Goal: Task Accomplishment & Management: Manage account settings

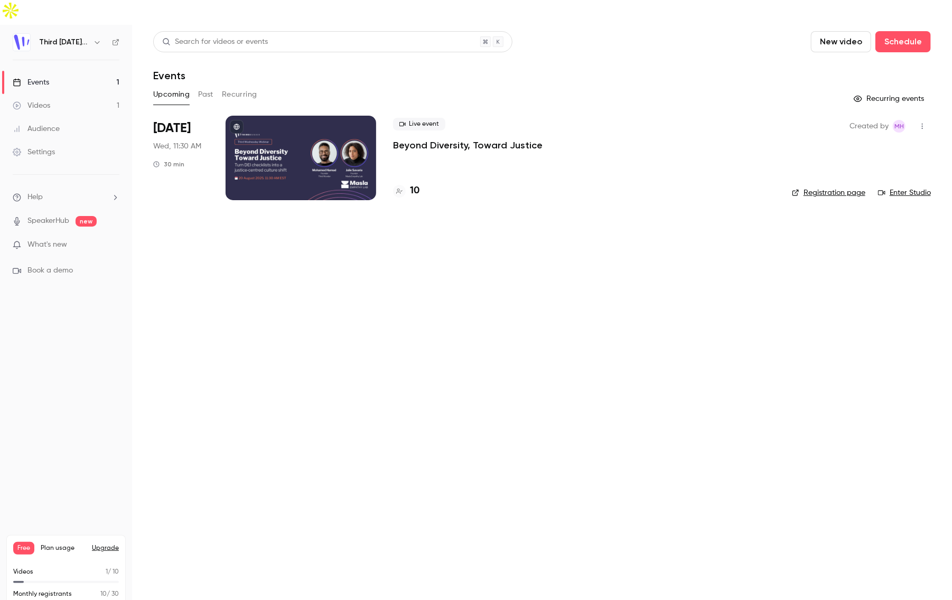
click at [302, 116] on div at bounding box center [301, 158] width 151 height 85
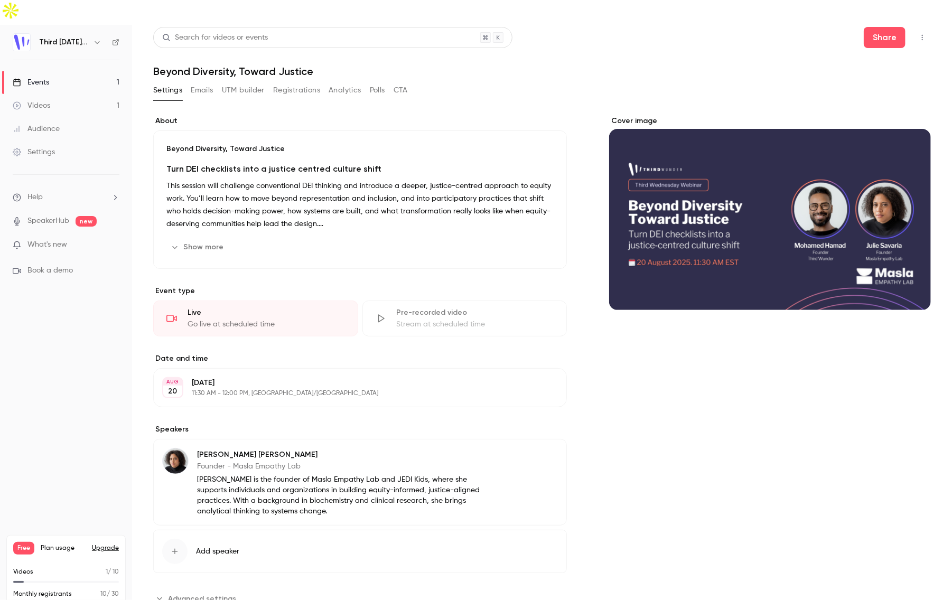
scroll to position [4, 0]
click at [195, 82] on button "Emails" at bounding box center [202, 90] width 22 height 17
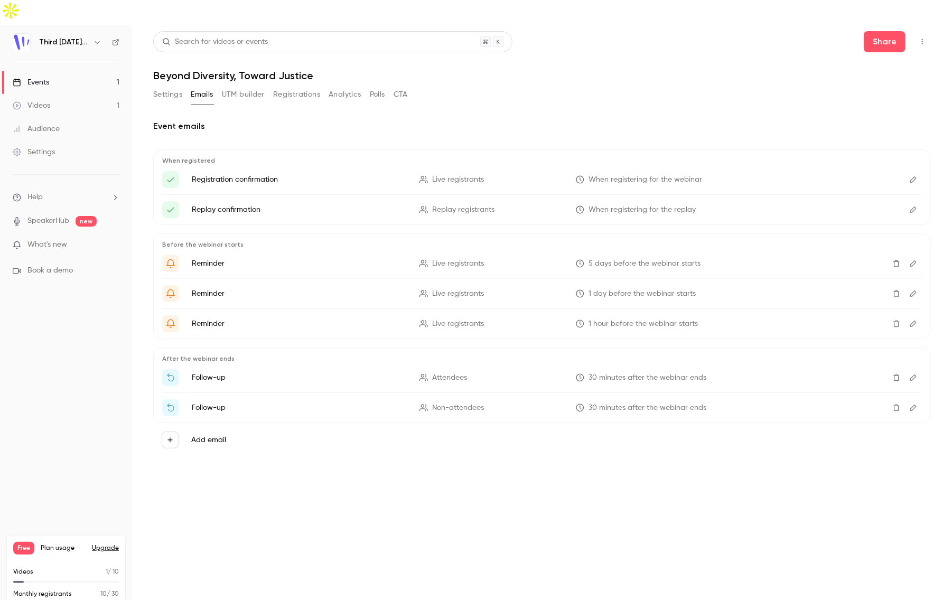
click at [913, 176] on icon "Edit" at bounding box center [913, 179] width 8 height 7
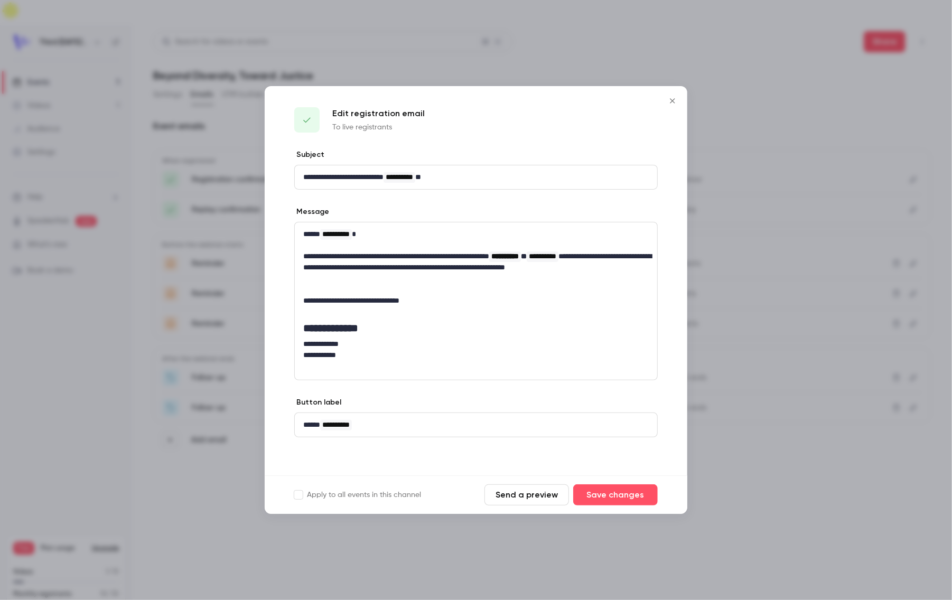
drag, startPoint x: 675, startPoint y: 99, endPoint x: 687, endPoint y: 111, distance: 17.6
click at [675, 99] on icon "Close" at bounding box center [672, 100] width 5 height 5
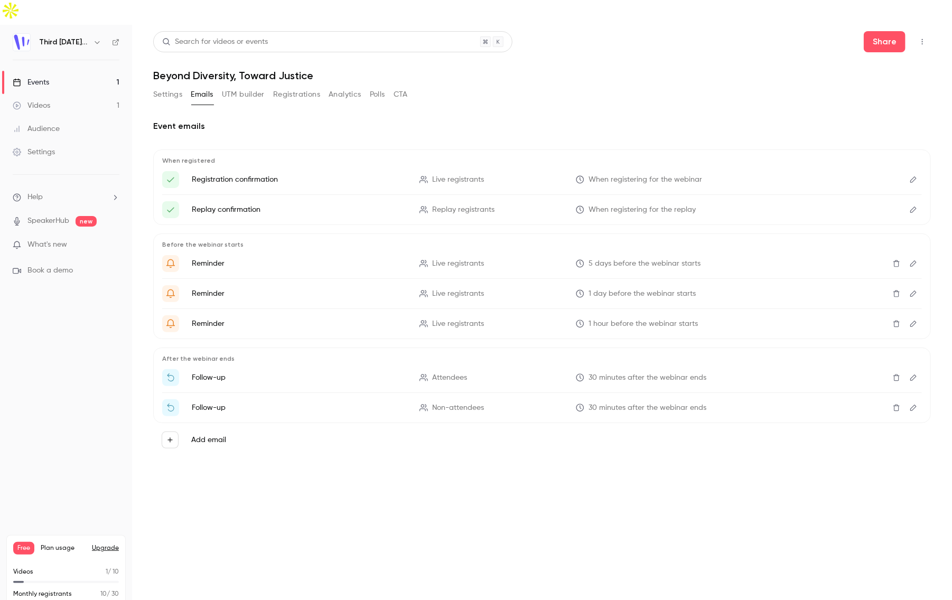
click at [910, 206] on icon "Edit" at bounding box center [913, 209] width 8 height 7
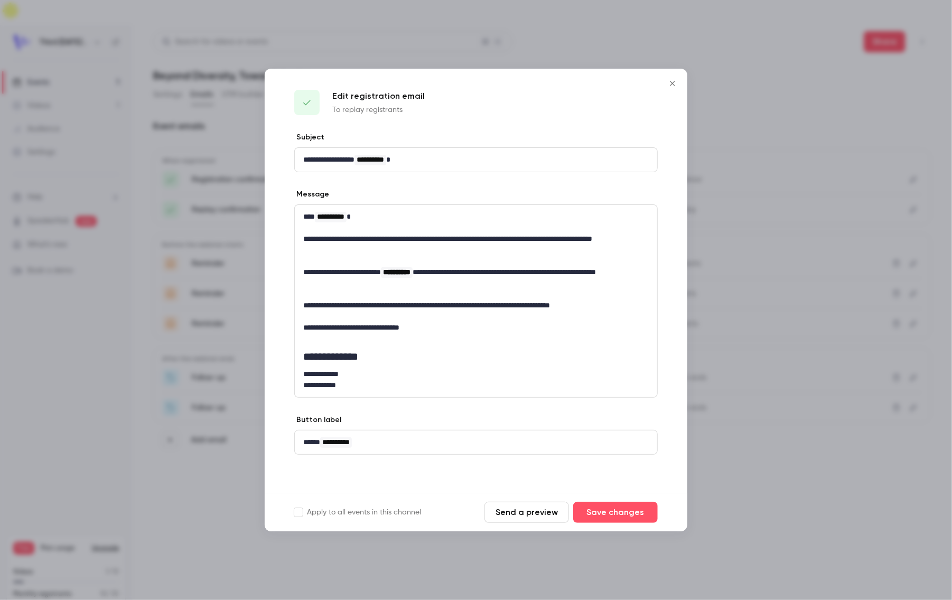
click at [672, 85] on icon "Close" at bounding box center [672, 83] width 13 height 8
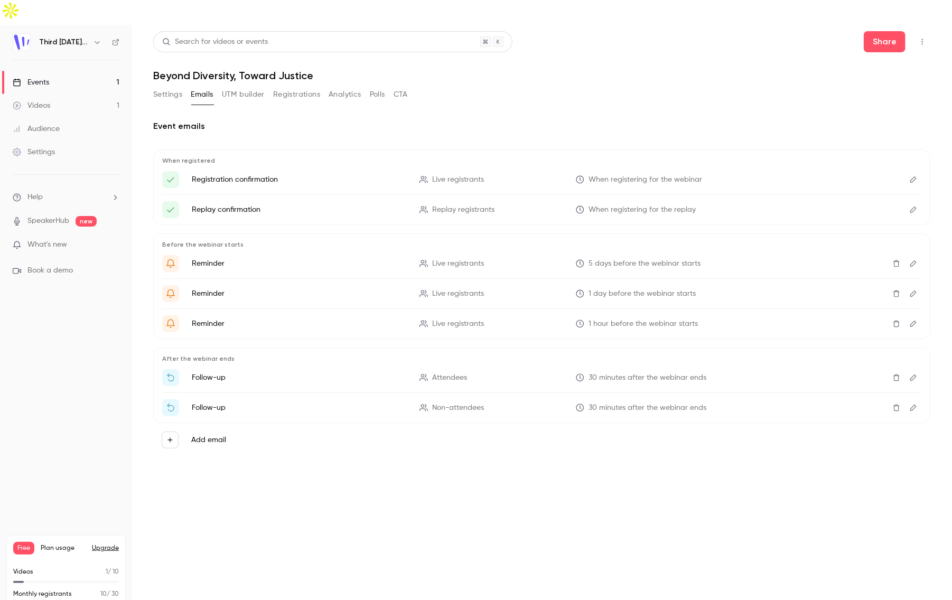
click at [916, 375] on icon "Edit" at bounding box center [913, 378] width 6 height 6
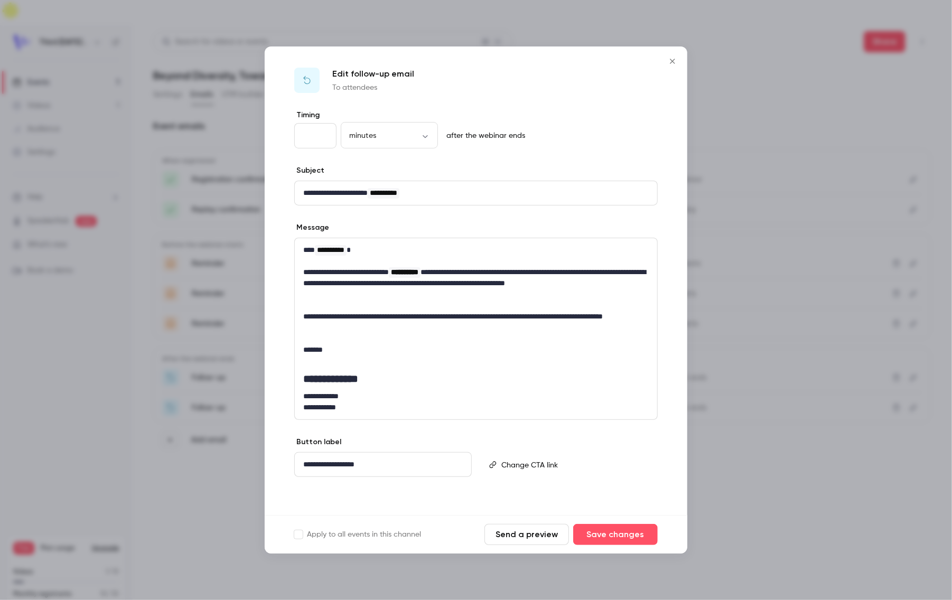
click at [675, 61] on icon "Close" at bounding box center [672, 61] width 13 height 8
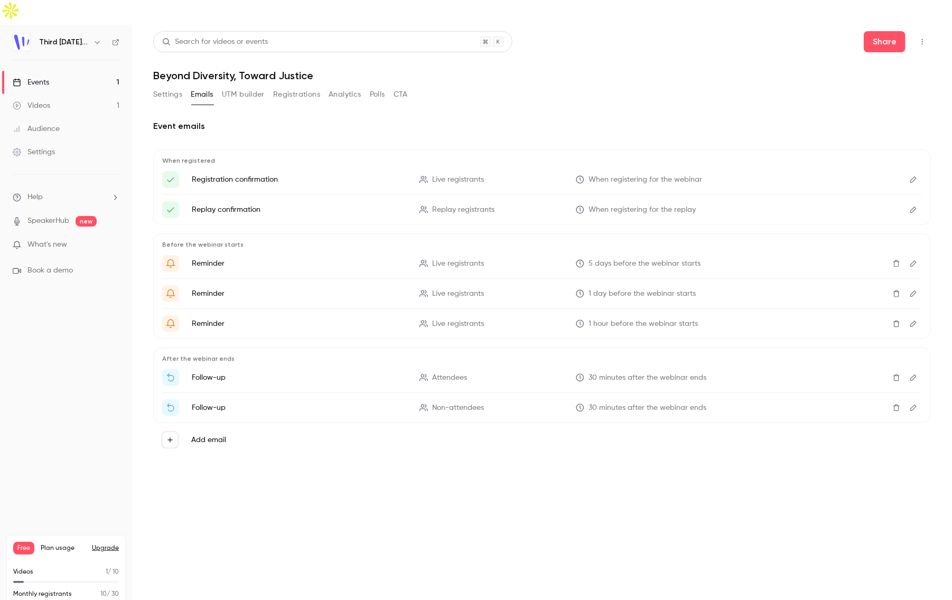
click at [915, 405] on icon "Edit" at bounding box center [913, 408] width 6 height 6
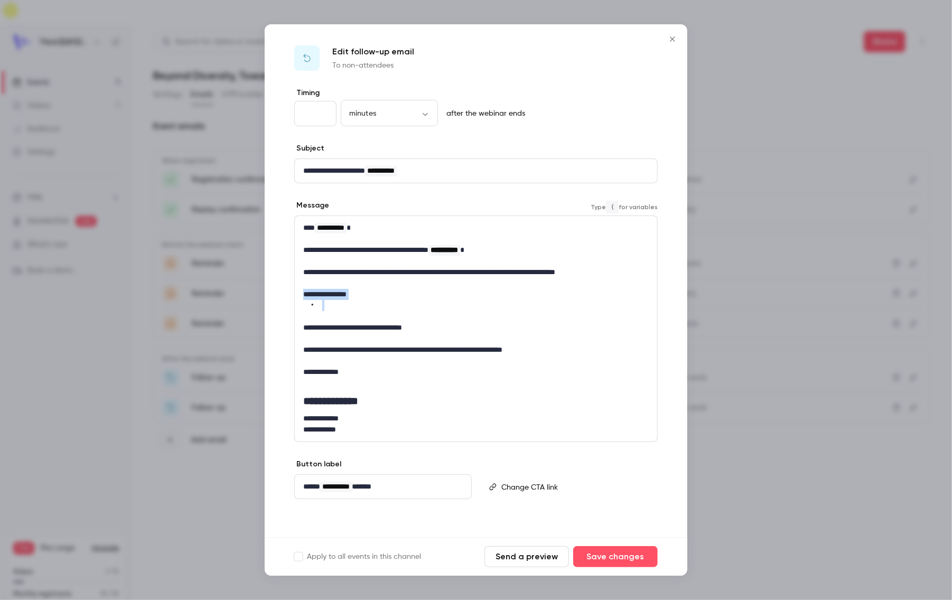
drag, startPoint x: 373, startPoint y: 309, endPoint x: 272, endPoint y: 291, distance: 102.4
click at [272, 291] on div "**********" at bounding box center [476, 313] width 423 height 450
click at [584, 286] on p "editor" at bounding box center [476, 283] width 346 height 11
drag, startPoint x: 398, startPoint y: 304, endPoint x: 265, endPoint y: 295, distance: 134.0
click at [265, 295] on div "**********" at bounding box center [476, 313] width 423 height 450
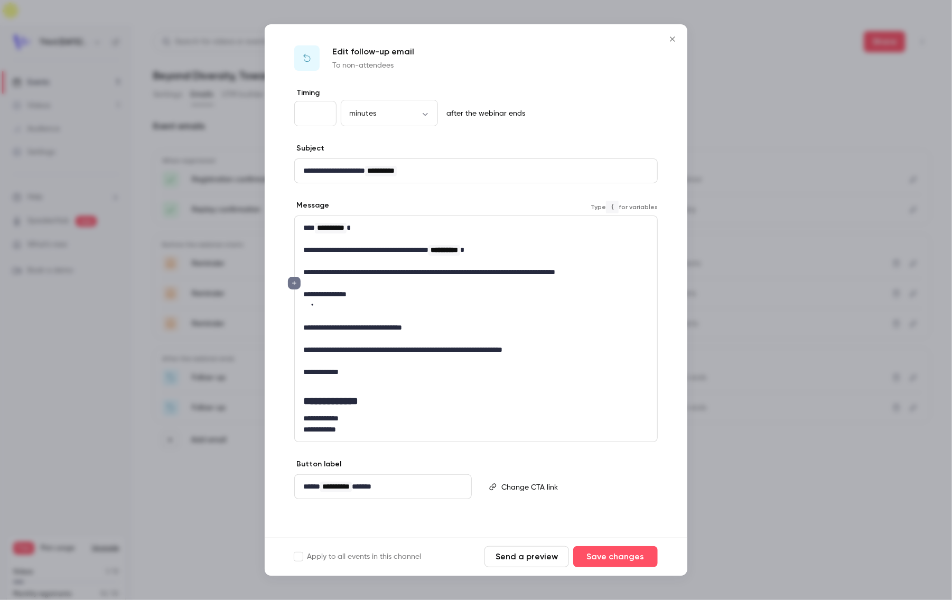
click at [470, 318] on p "editor" at bounding box center [476, 316] width 346 height 11
click at [673, 39] on icon "Close" at bounding box center [672, 38] width 5 height 5
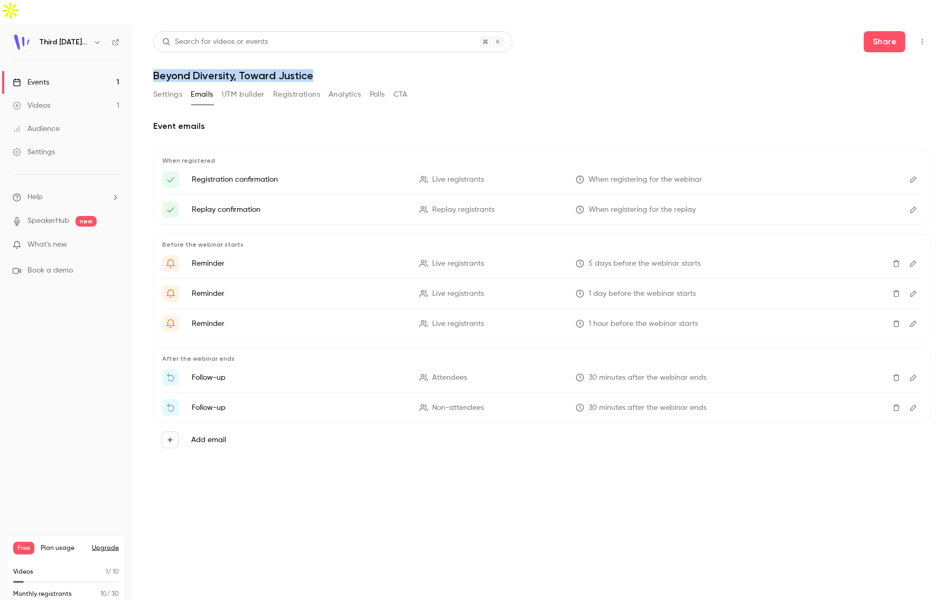
drag, startPoint x: 162, startPoint y: 50, endPoint x: 365, endPoint y: 54, distance: 203.5
click at [365, 54] on main "Search for videos or events Share Beyond Diversity, Toward Justice Settings Ema…" at bounding box center [542, 325] width 820 height 600
click at [915, 176] on icon "Edit" at bounding box center [913, 179] width 6 height 6
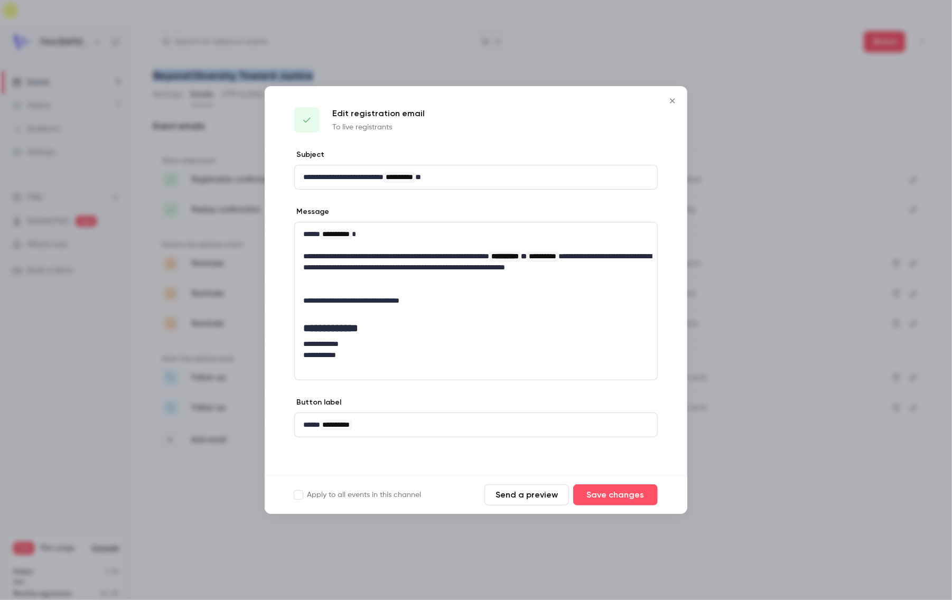
click at [672, 106] on button "Close" at bounding box center [672, 100] width 21 height 21
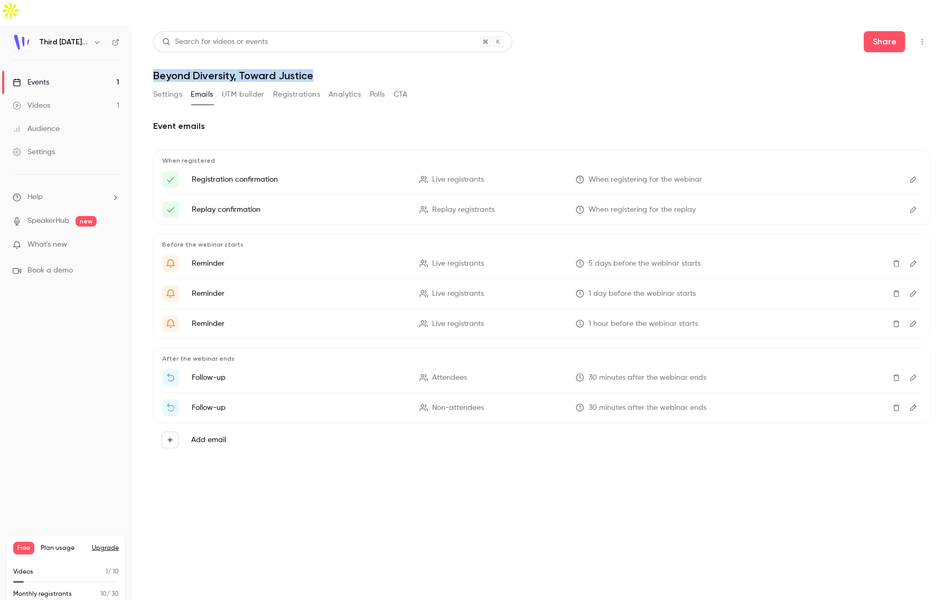
click at [915, 206] on icon "Edit" at bounding box center [913, 209] width 8 height 7
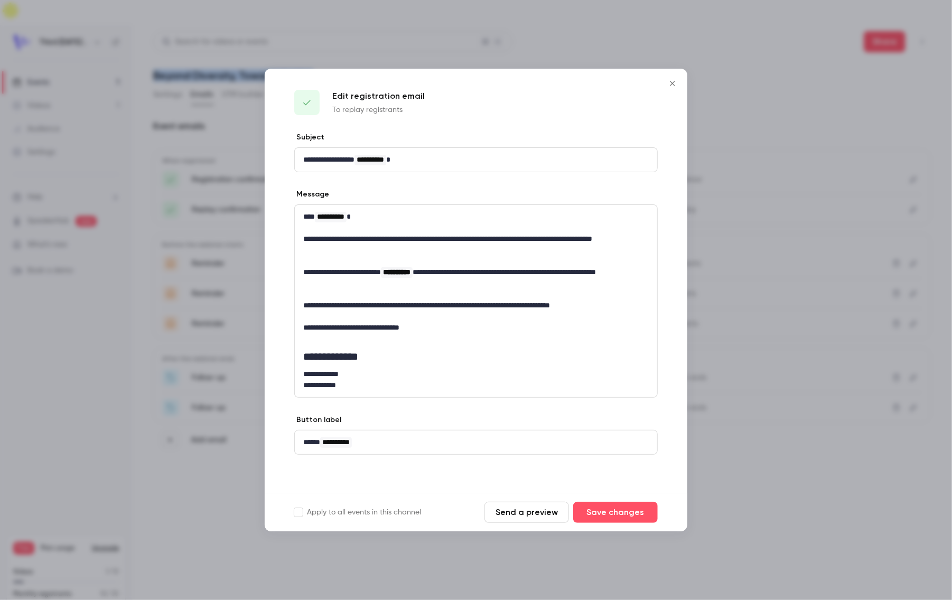
drag, startPoint x: 671, startPoint y: 84, endPoint x: 635, endPoint y: 222, distance: 143.0
click at [671, 85] on icon "Close" at bounding box center [672, 83] width 13 height 8
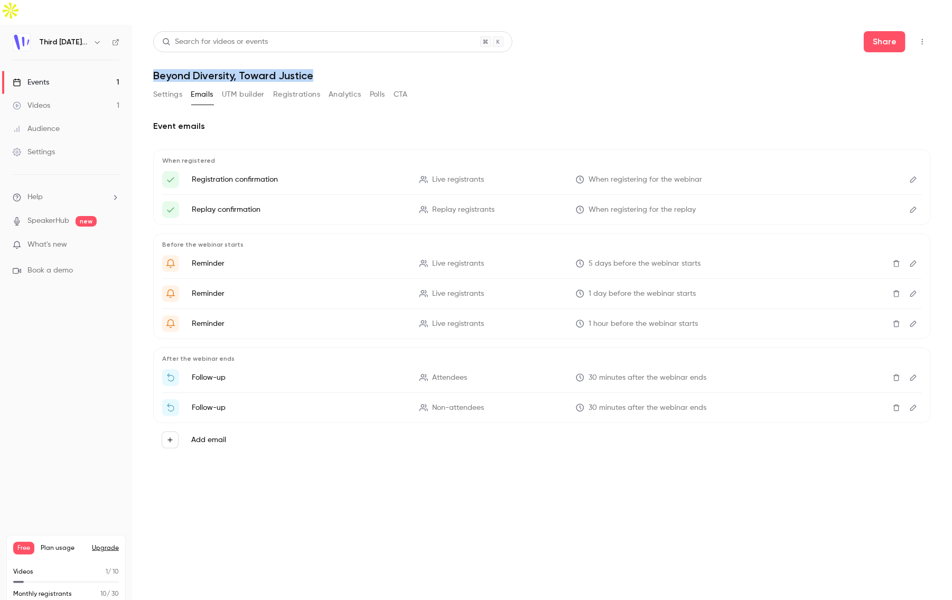
click at [314, 86] on button "Registrations" at bounding box center [296, 94] width 47 height 17
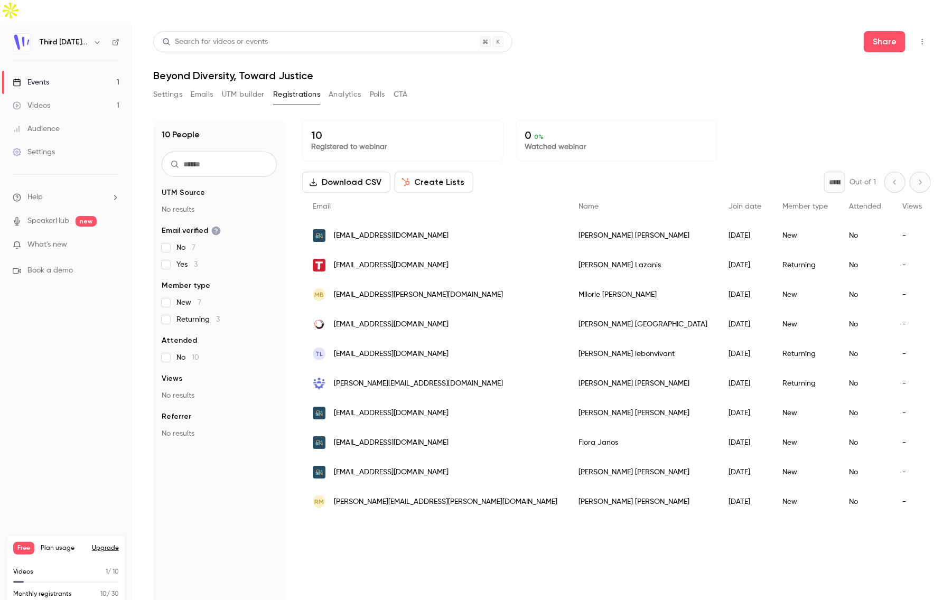
click at [218, 487] on div "10 People UTM Source No results Email verified No 7 Yes 3 Member type New 7 Ret…" at bounding box center [219, 367] width 132 height 495
click at [517, 525] on div "10 Registered to webinar 0 0 % Watched webinar Download CSV Create Lists * Out …" at bounding box center [616, 367] width 629 height 495
click at [342, 86] on button "Analytics" at bounding box center [345, 94] width 33 height 17
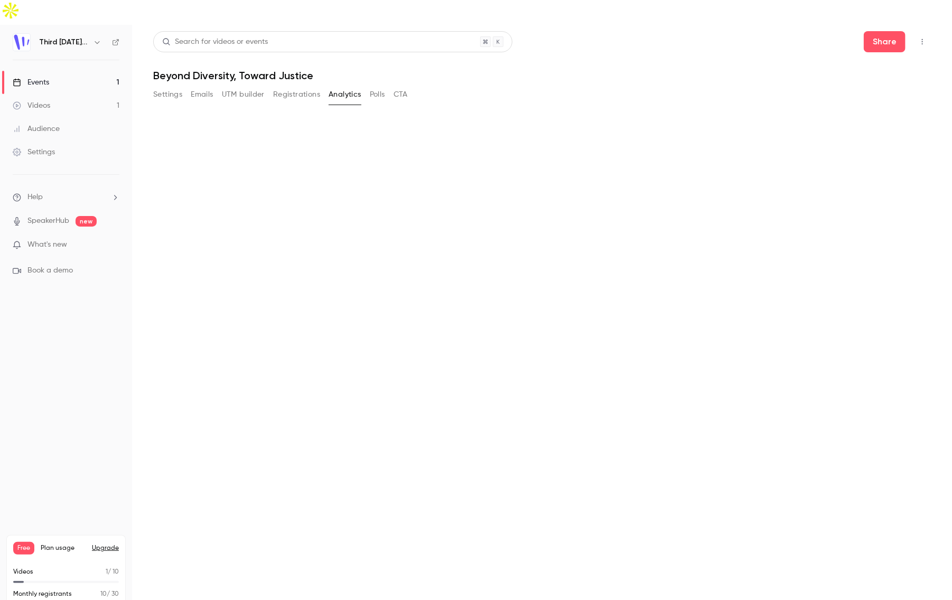
click at [377, 86] on button "Polls" at bounding box center [377, 94] width 15 height 17
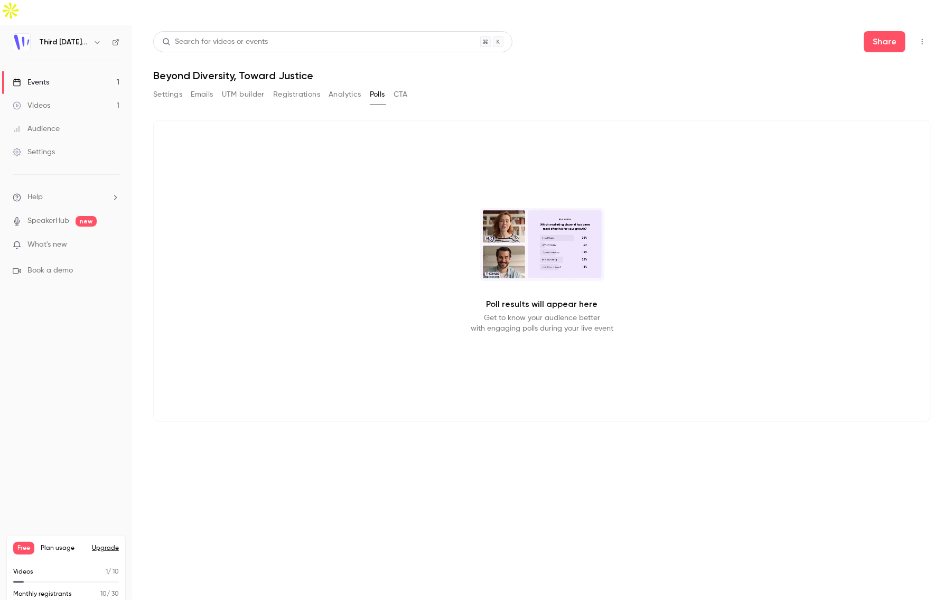
click at [402, 86] on button "CTA" at bounding box center [401, 94] width 14 height 17
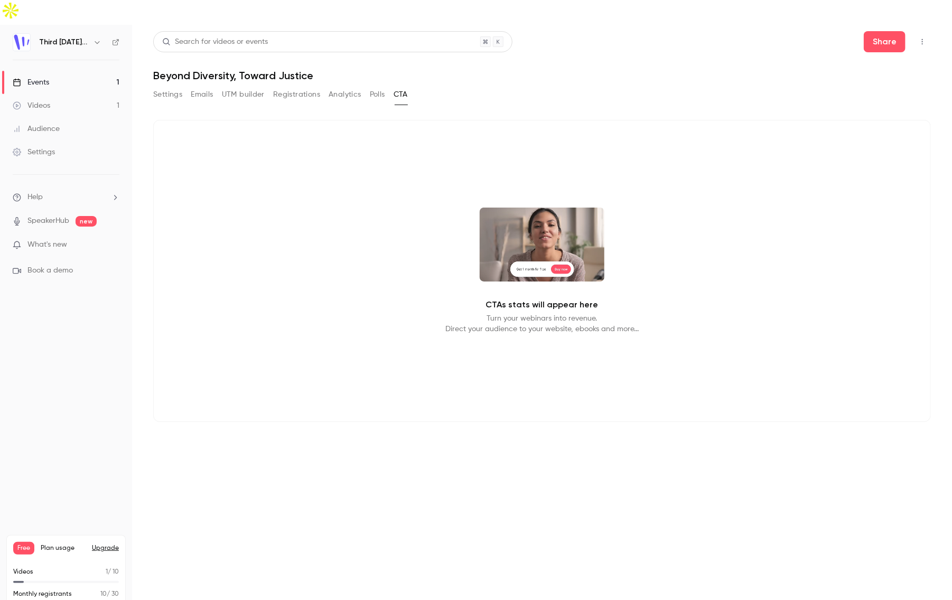
click at [277, 145] on div "CTAs stats will appear here Turn your webinars into revenue. Direct your audien…" at bounding box center [542, 271] width 778 height 302
click at [170, 86] on button "Settings" at bounding box center [167, 94] width 29 height 17
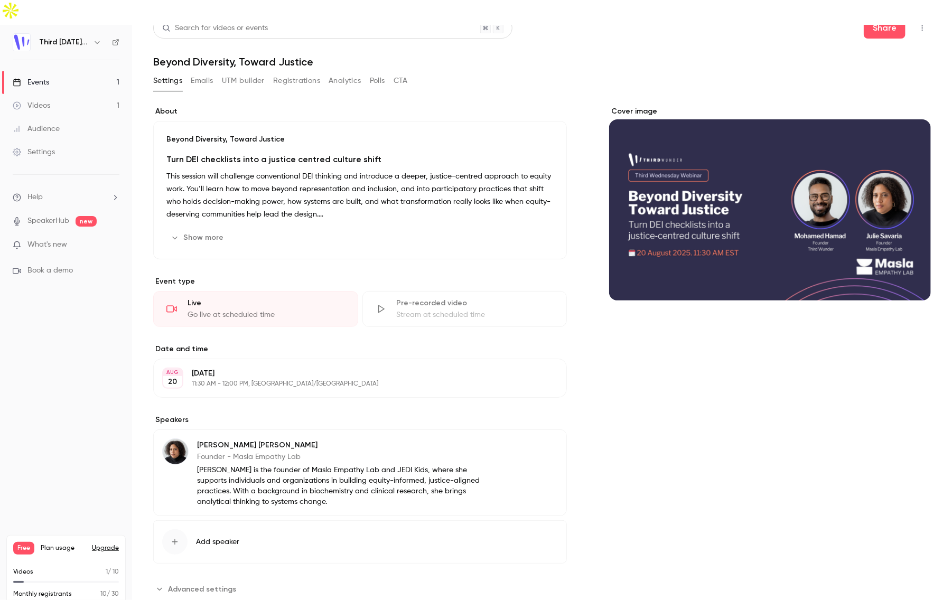
scroll to position [6, 0]
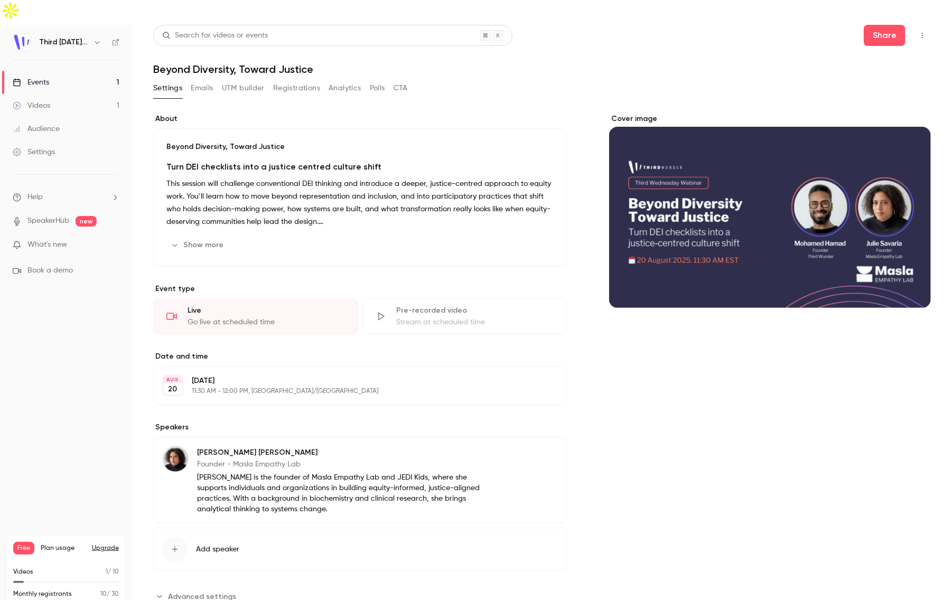
click at [45, 100] on div "Videos" at bounding box center [32, 105] width 38 height 11
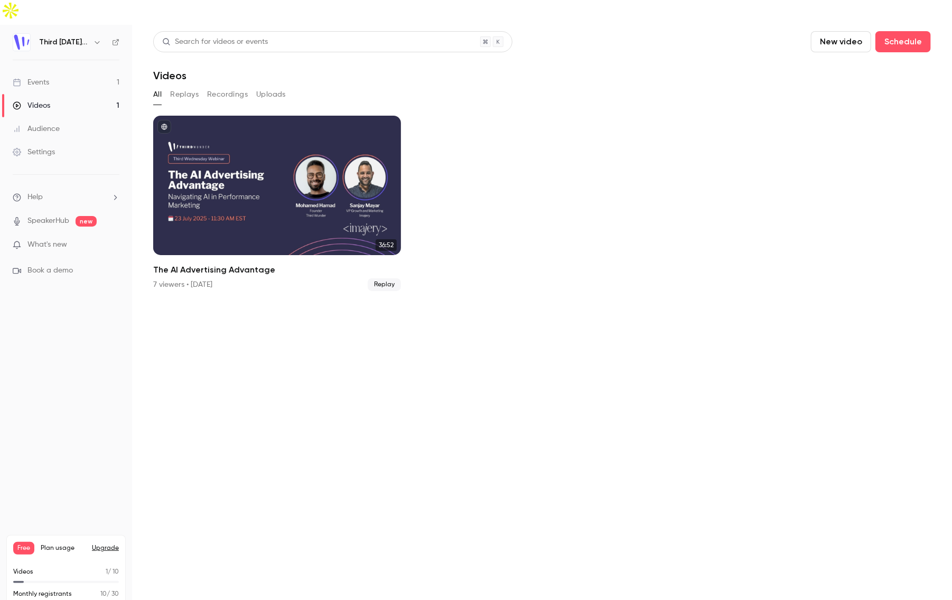
click at [50, 71] on link "Events 1" at bounding box center [66, 82] width 132 height 23
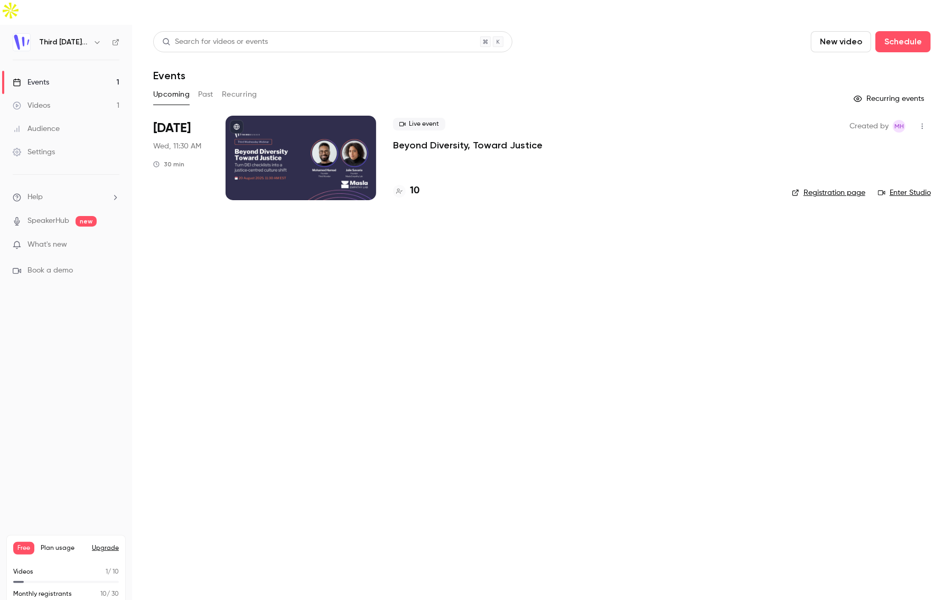
click at [212, 86] on button "Past" at bounding box center [205, 94] width 15 height 17
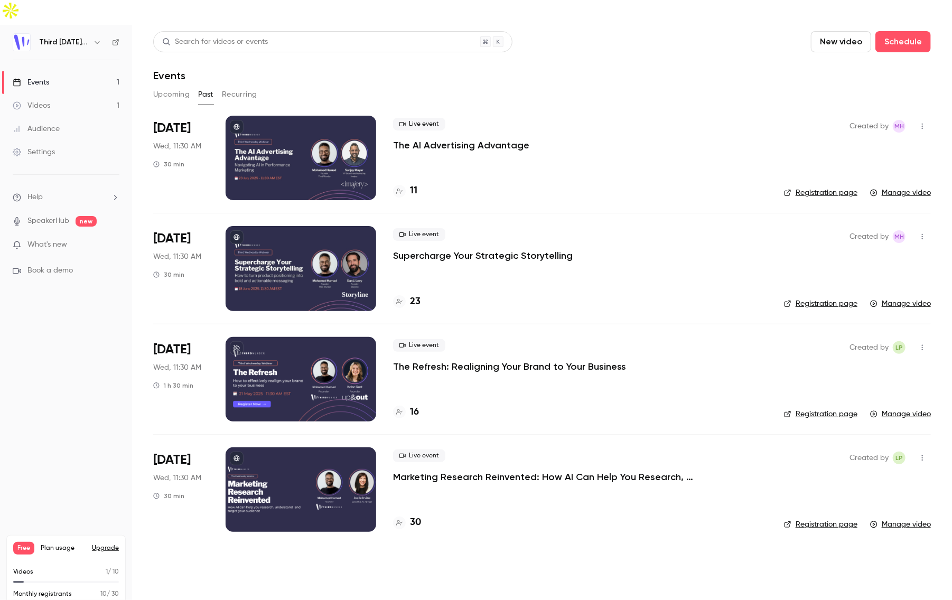
click at [367, 236] on div at bounding box center [301, 268] width 151 height 85
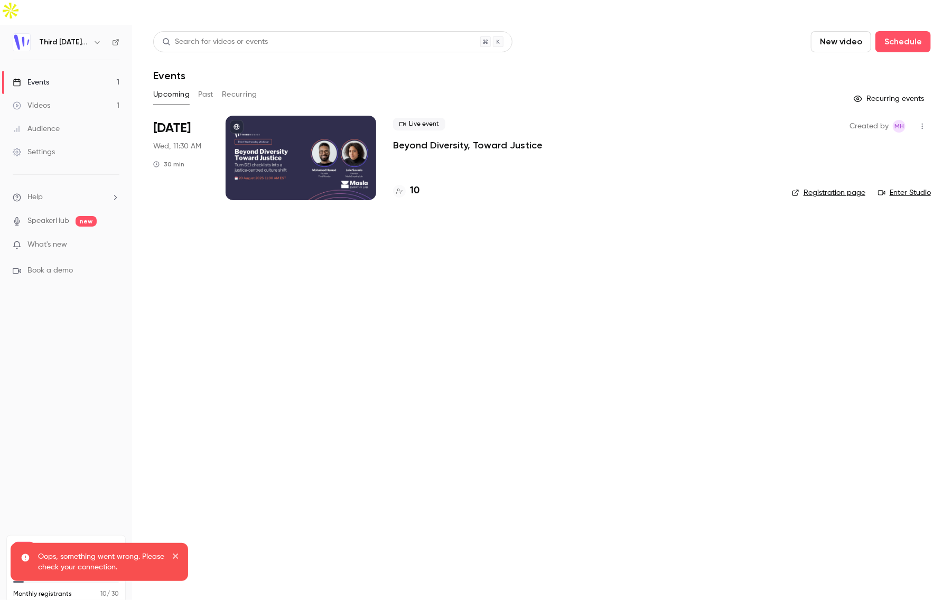
click at [205, 86] on button "Past" at bounding box center [205, 94] width 15 height 17
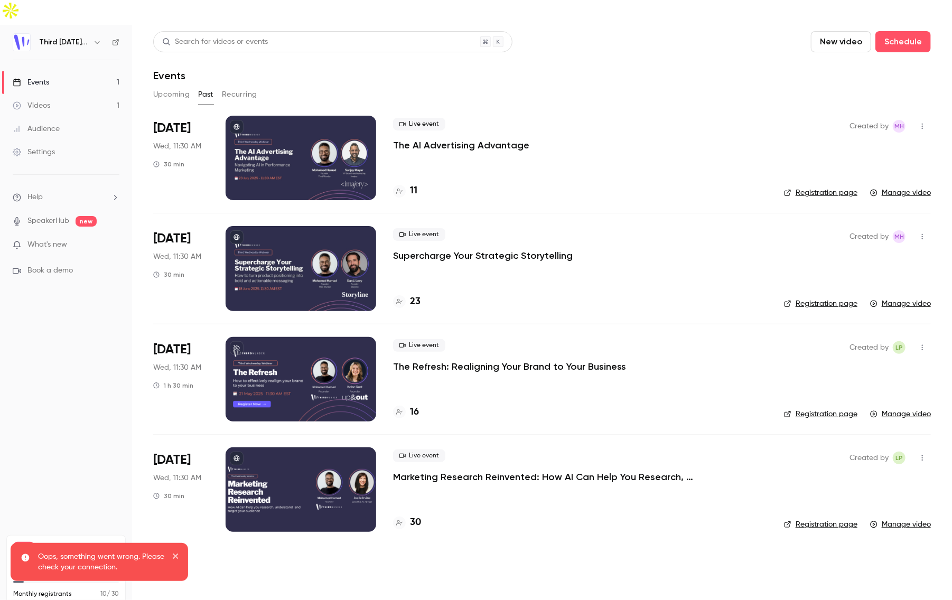
click at [167, 86] on button "Upcoming" at bounding box center [171, 94] width 36 height 17
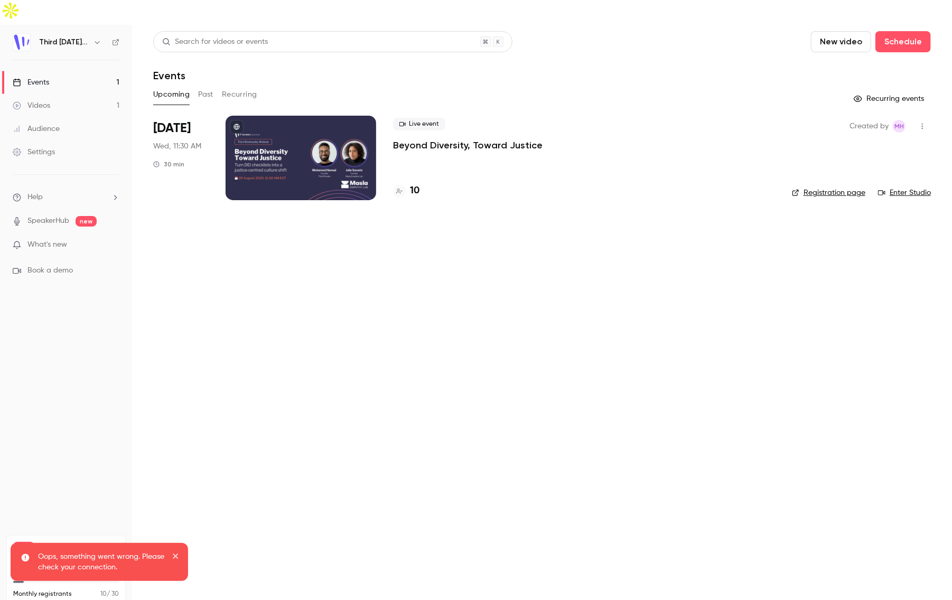
click at [201, 86] on button "Past" at bounding box center [205, 94] width 15 height 17
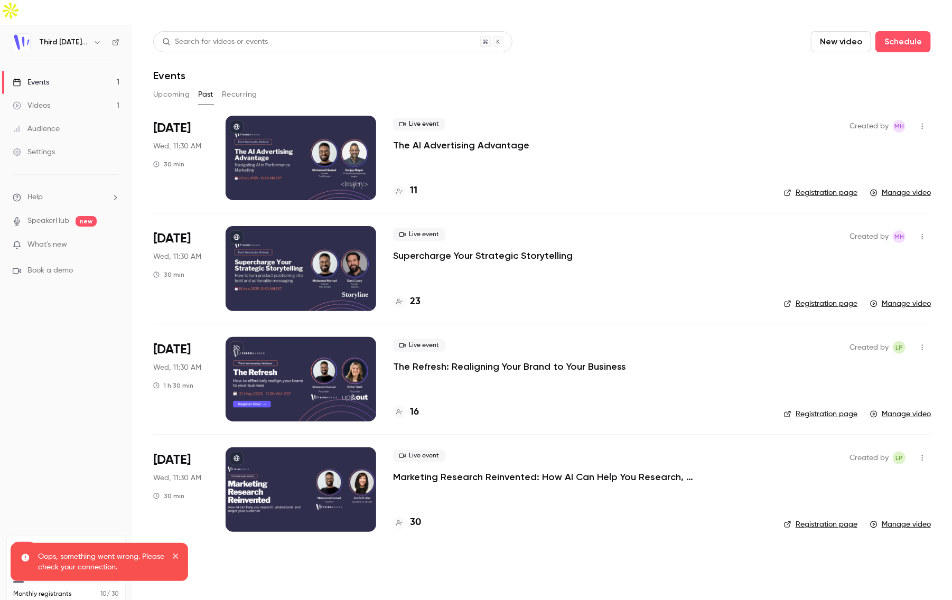
click at [318, 238] on div at bounding box center [301, 268] width 151 height 85
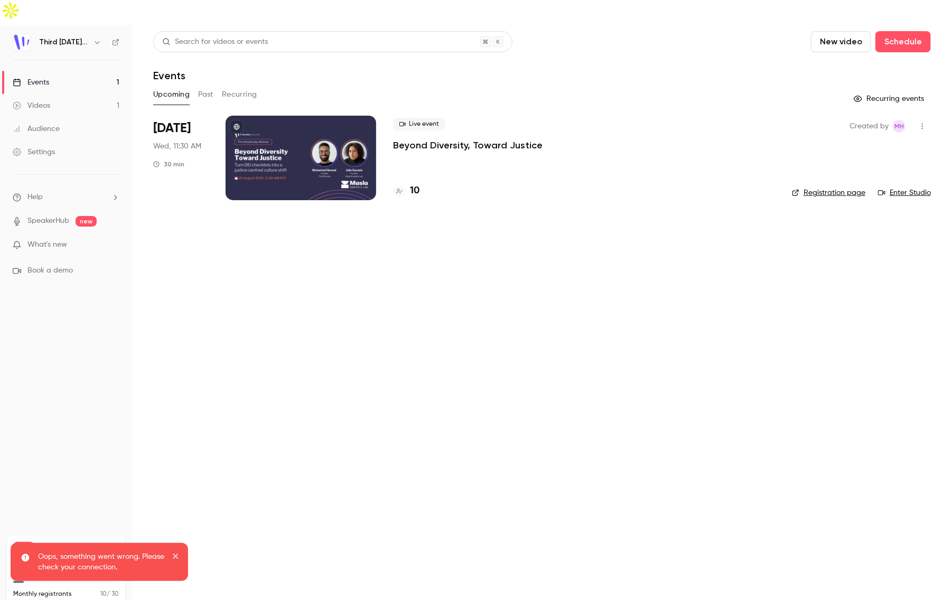
click at [318, 238] on main "Search for videos or events New video Schedule Events Upcoming Past Recurring R…" at bounding box center [542, 325] width 820 height 600
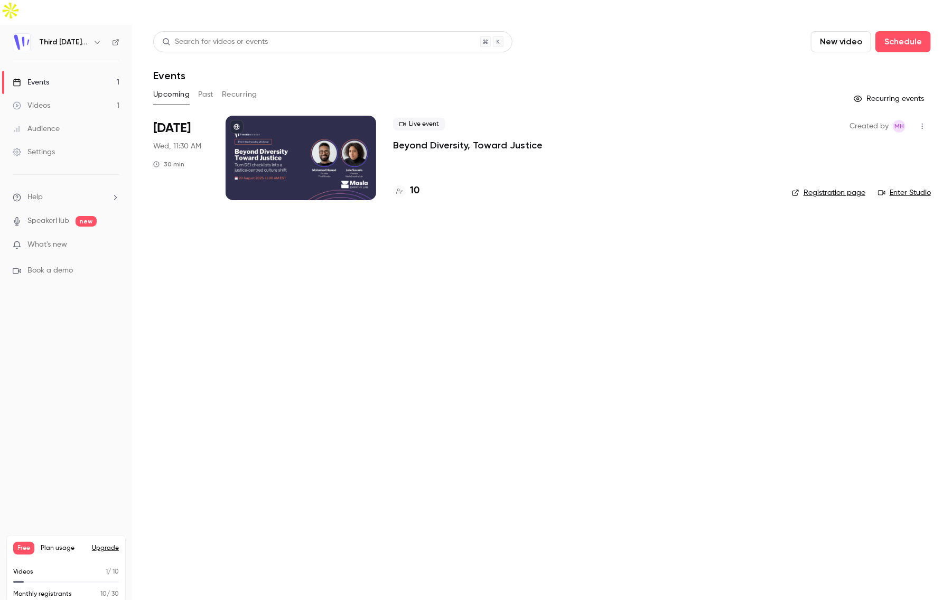
click at [222, 86] on button "Recurring" at bounding box center [239, 94] width 35 height 17
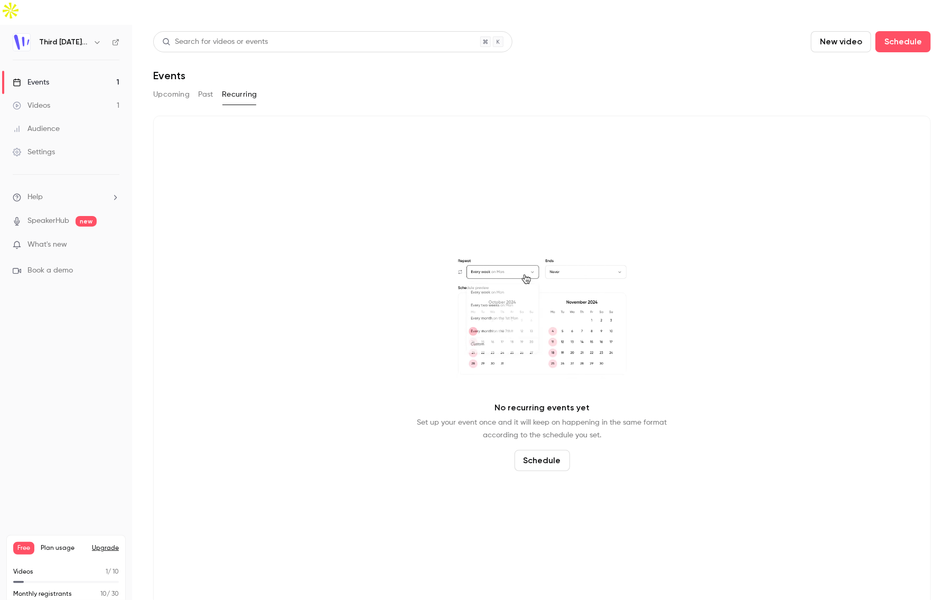
click at [205, 86] on button "Past" at bounding box center [205, 94] width 15 height 17
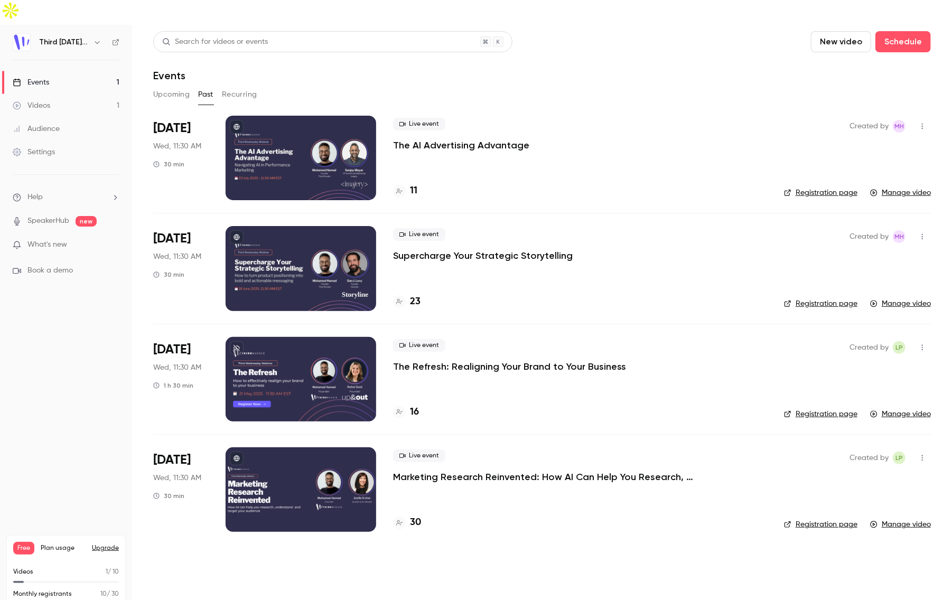
click at [922, 233] on icon "button" at bounding box center [922, 236] width 8 height 7
click at [922, 213] on div at bounding box center [476, 300] width 952 height 600
click at [416, 295] on h4 "23" at bounding box center [415, 302] width 11 height 14
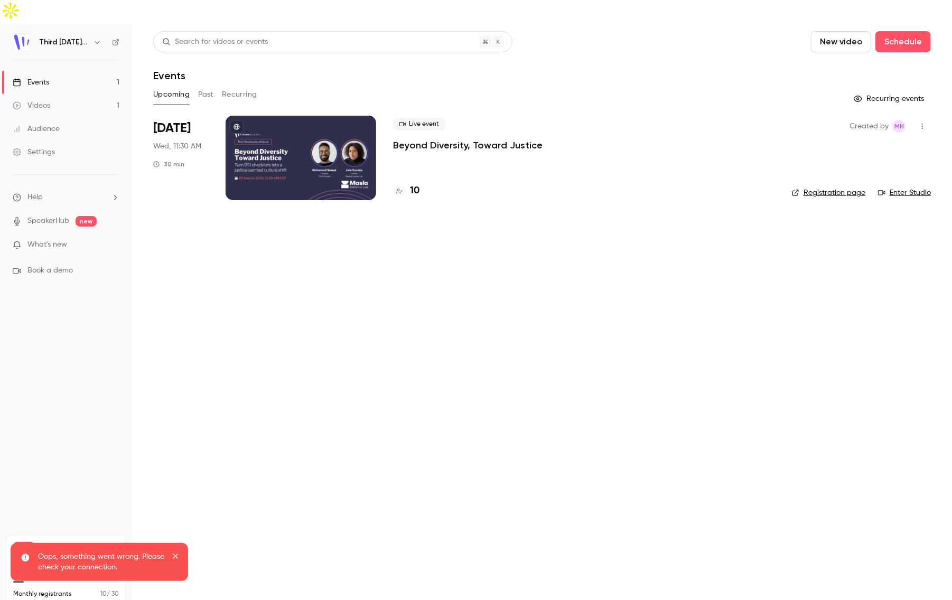
click at [48, 212] on ul "Help SpeakerHub new What's new Book a demo" at bounding box center [66, 234] width 132 height 118
click at [48, 239] on span "What's new" at bounding box center [47, 244] width 40 height 11
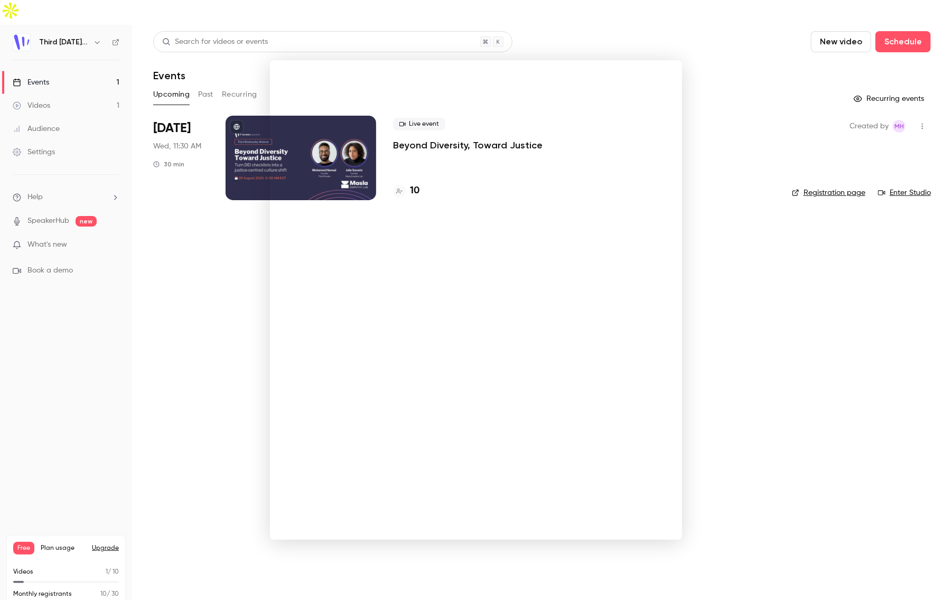
drag, startPoint x: 938, startPoint y: 18, endPoint x: 932, endPoint y: 21, distance: 7.1
click at [0, 0] on noticeable-lightbox at bounding box center [0, 0] width 0 height 0
click at [739, 162] on div at bounding box center [476, 300] width 952 height 600
click at [58, 216] on link "SpeakerHub" at bounding box center [48, 221] width 42 height 11
click at [42, 147] on div "Settings" at bounding box center [34, 152] width 42 height 11
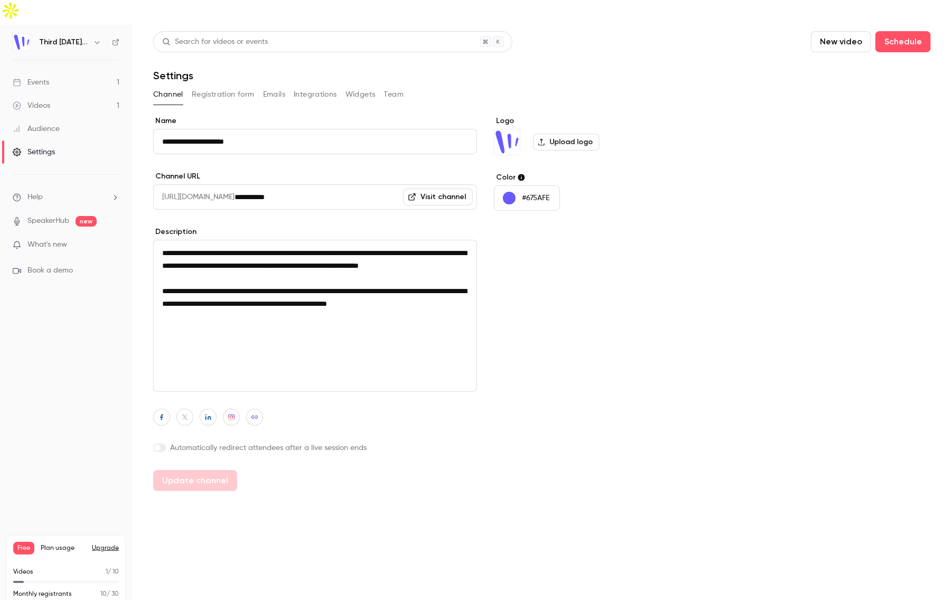
click at [427, 189] on link "Visit channel" at bounding box center [438, 197] width 70 height 17
